Goal: Information Seeking & Learning: Learn about a topic

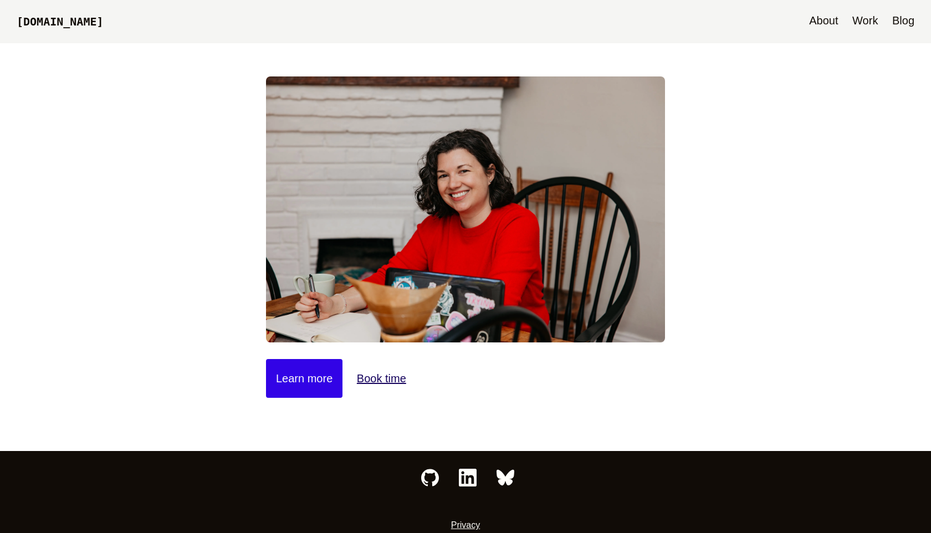
click at [897, 22] on link "Blog" at bounding box center [902, 21] width 33 height 43
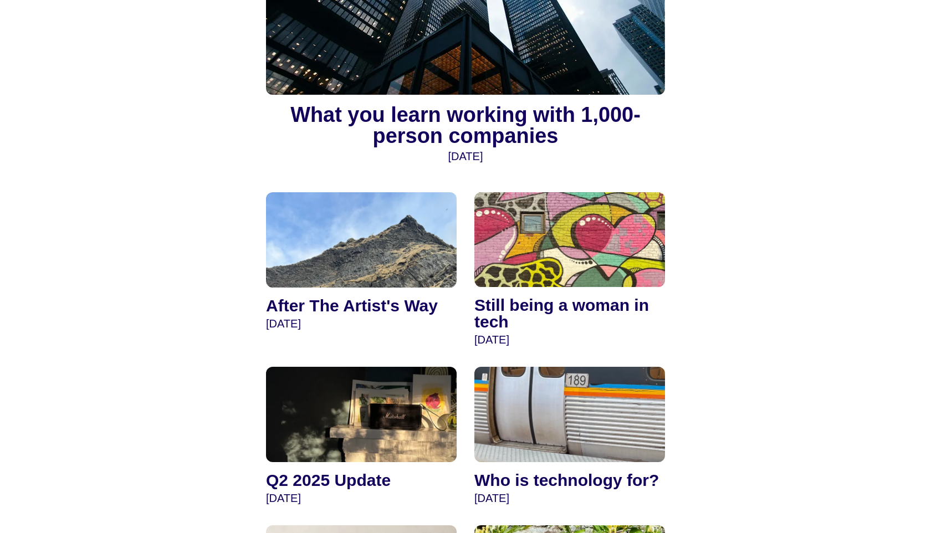
scroll to position [240, 0]
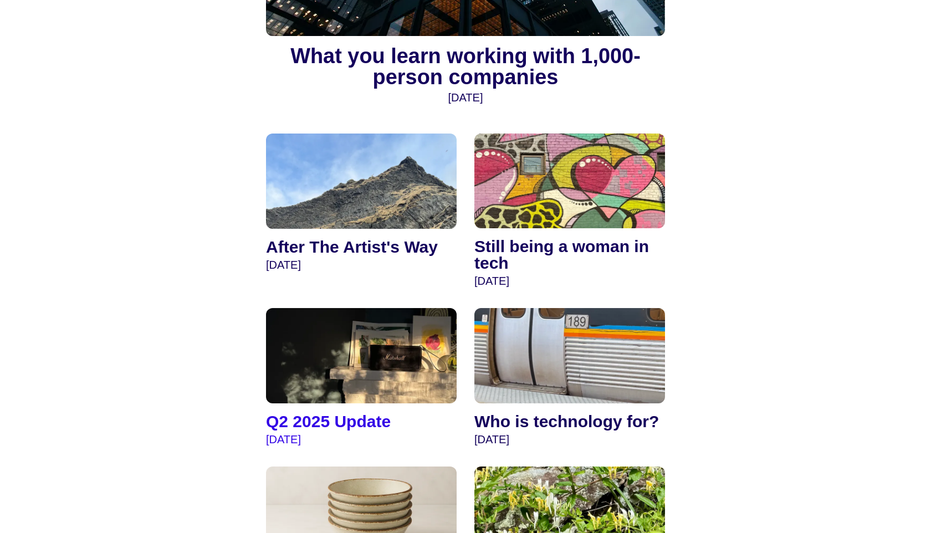
click at [320, 337] on img at bounding box center [361, 355] width 191 height 95
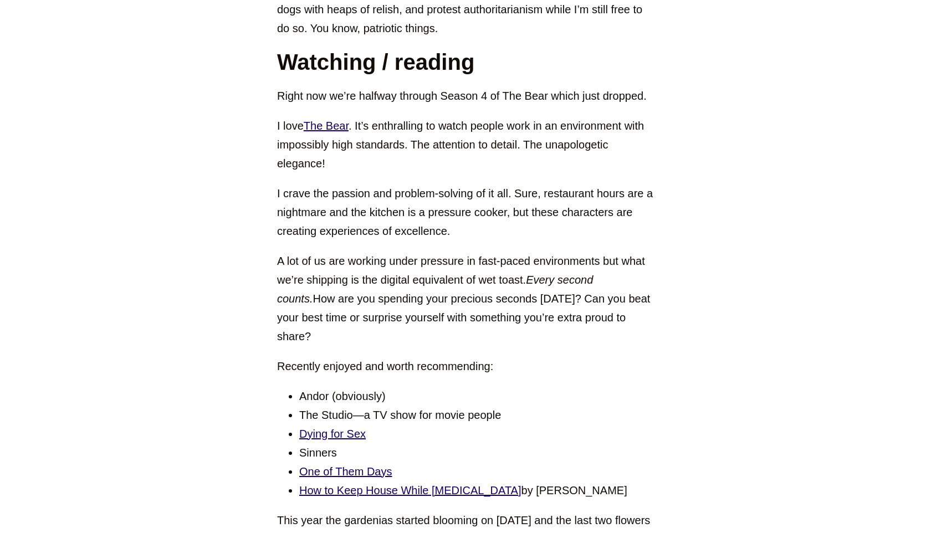
scroll to position [4707, 0]
